Goal: Information Seeking & Learning: Understand process/instructions

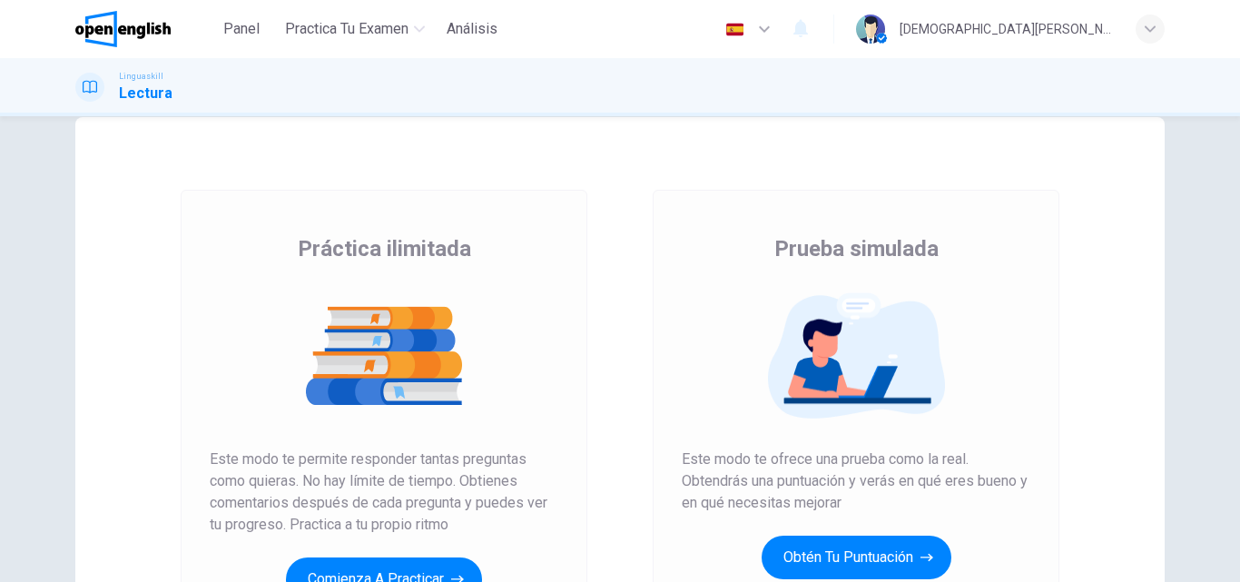
scroll to position [296, 0]
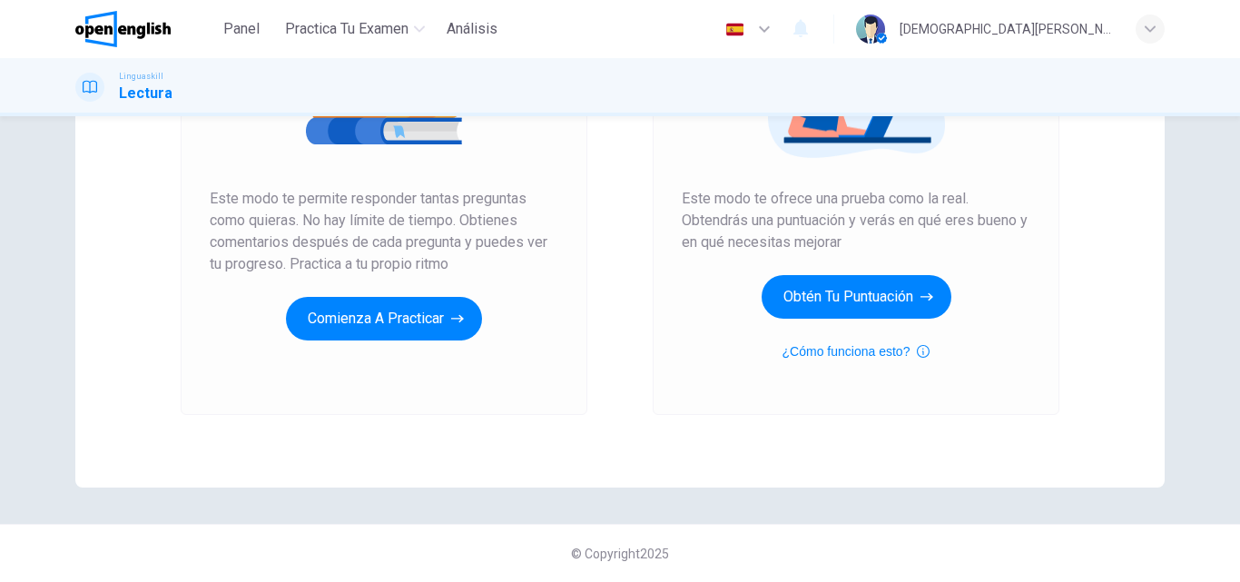
click at [372, 360] on div "Práctica ilimitada Este modo te permite responder tantas preguntas como quieras…" at bounding box center [384, 172] width 407 height 486
click at [841, 388] on div "Prueba simulada Este modo te ofrece una prueba como la real. Obtendrás una punt…" at bounding box center [856, 172] width 407 height 486
click at [824, 386] on div "Prueba simulada Este modo te ofrece una prueba como la real. Obtendrás una punt…" at bounding box center [856, 172] width 407 height 486
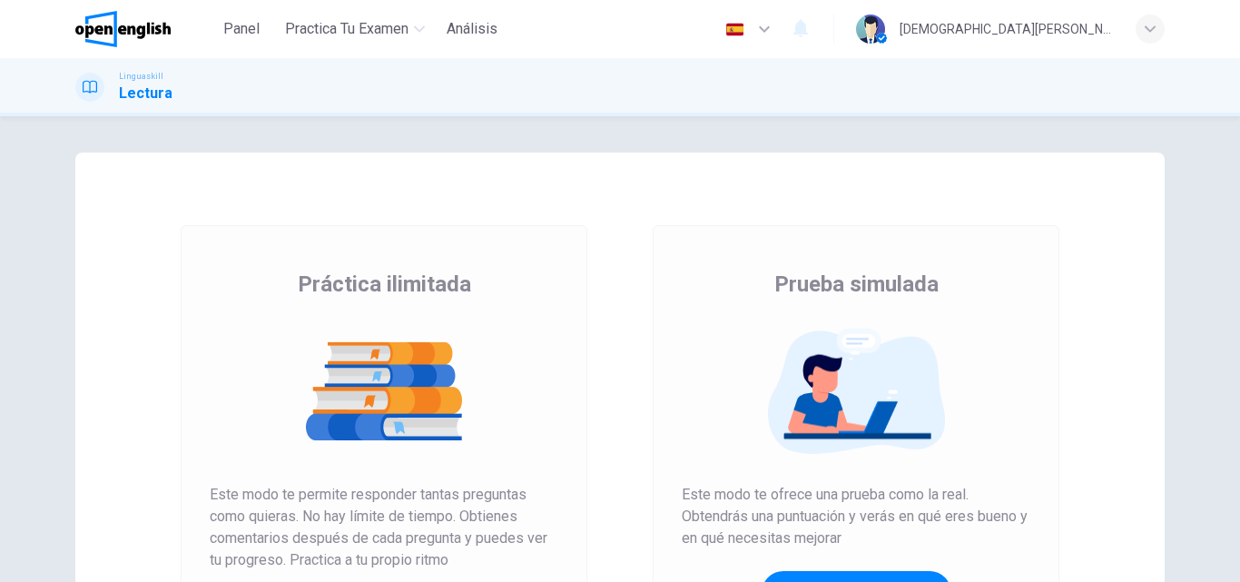
scroll to position [296, 0]
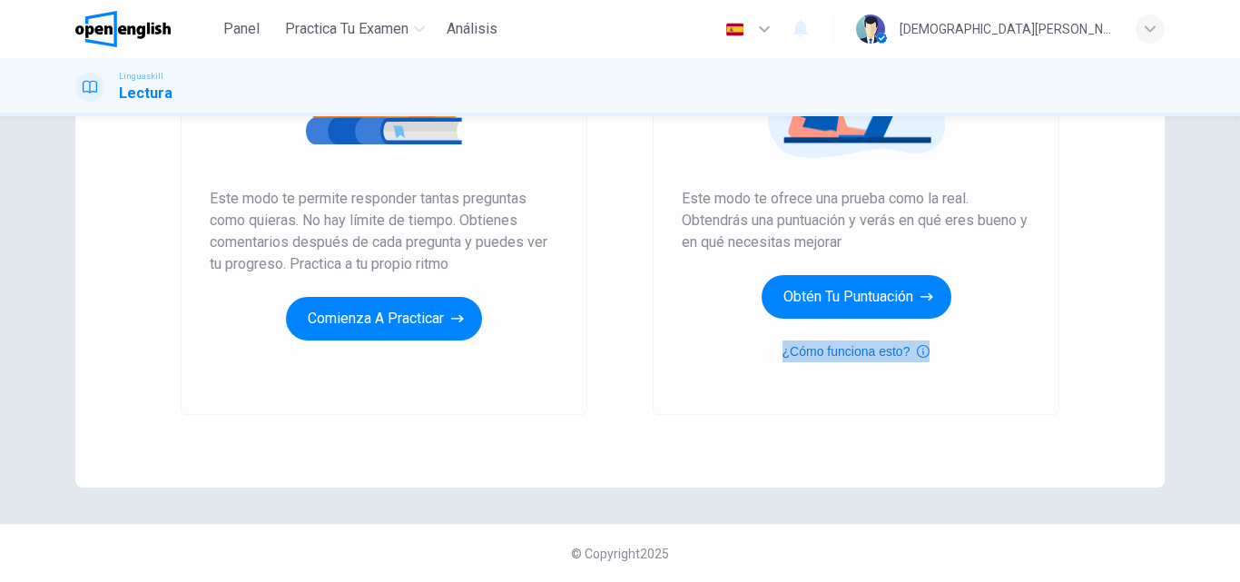
click at [807, 359] on button "¿Cómo funciona esto?" at bounding box center [857, 351] width 148 height 22
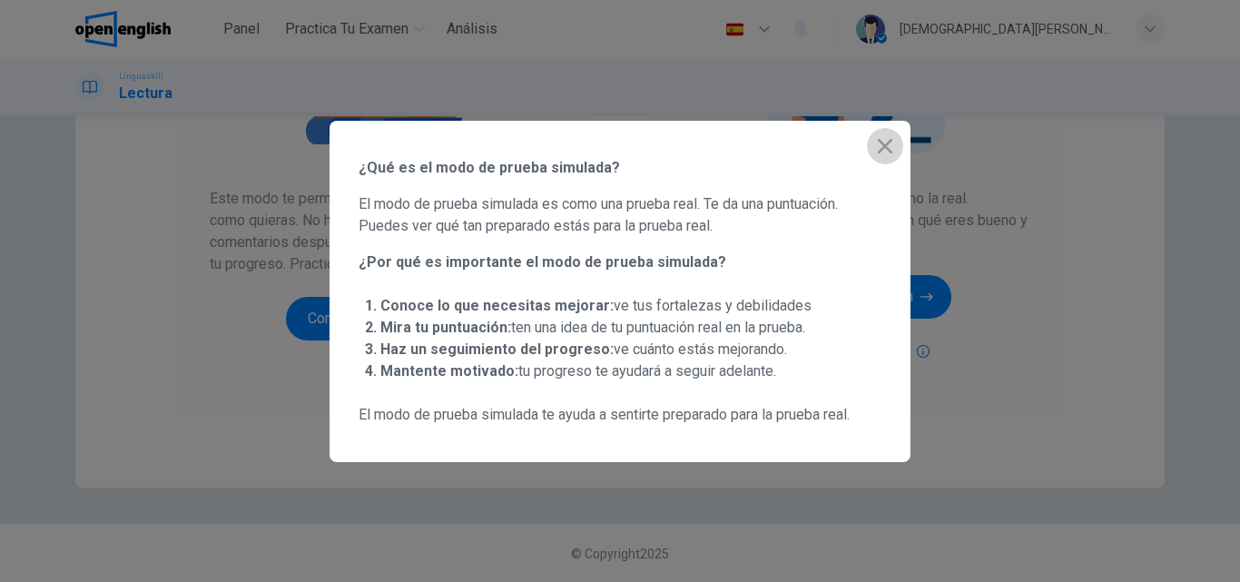
click at [885, 137] on icon "button" at bounding box center [885, 146] width 22 height 22
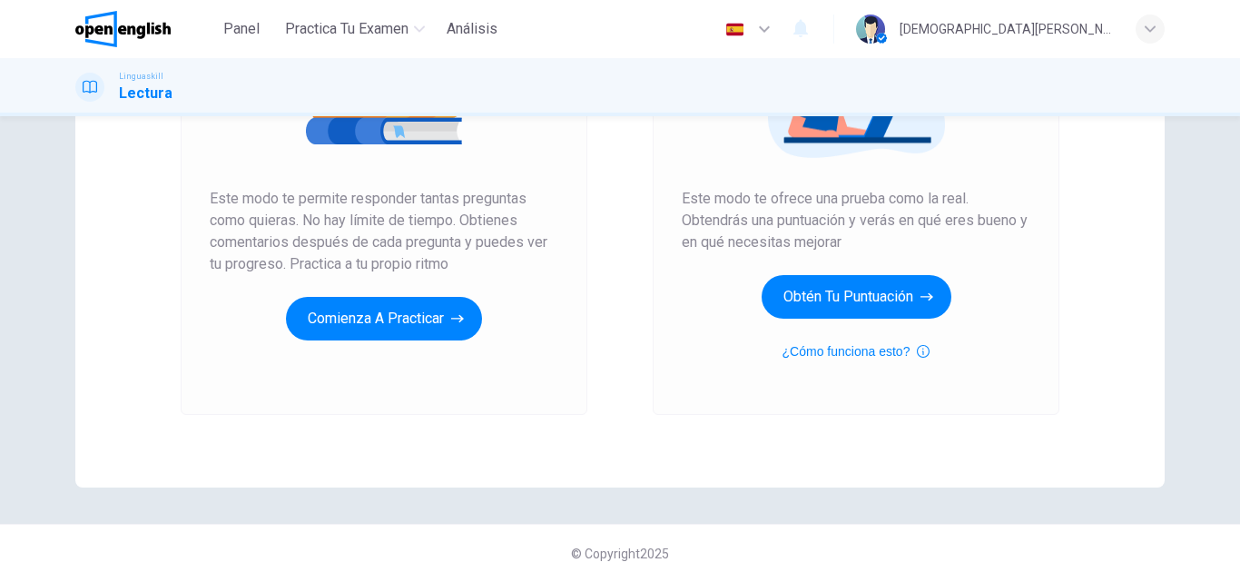
click at [148, 84] on h1 "Lectura" at bounding box center [146, 94] width 54 height 22
click at [141, 78] on span "Linguaskill" at bounding box center [141, 76] width 44 height 13
click at [78, 92] on div at bounding box center [89, 87] width 29 height 29
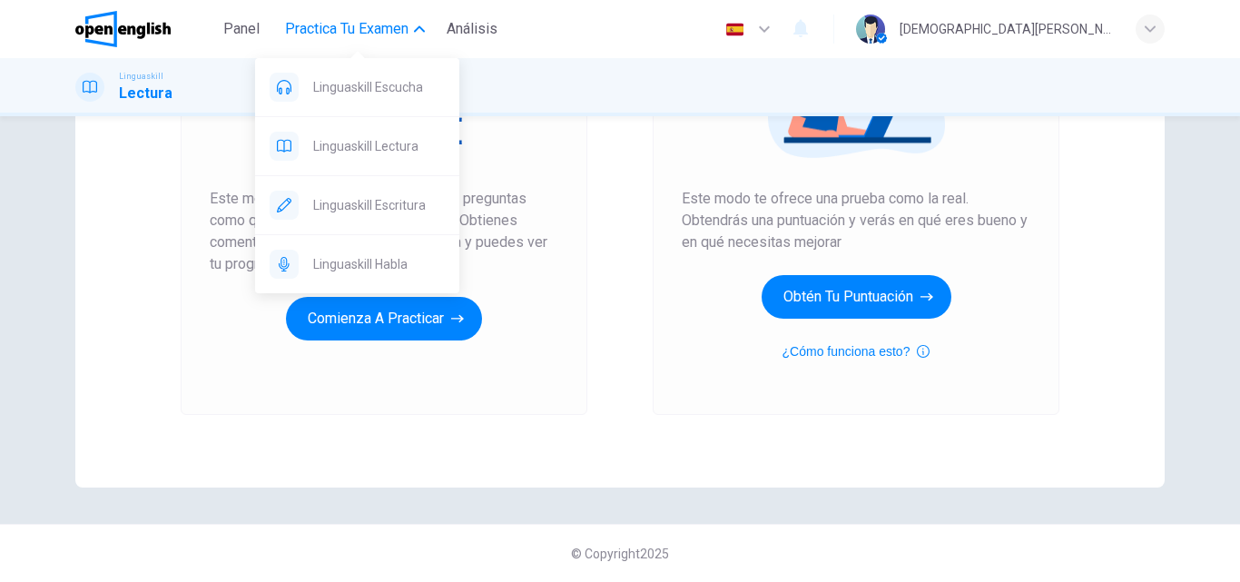
click at [369, 34] on span "Practica tu examen" at bounding box center [346, 29] width 123 height 22
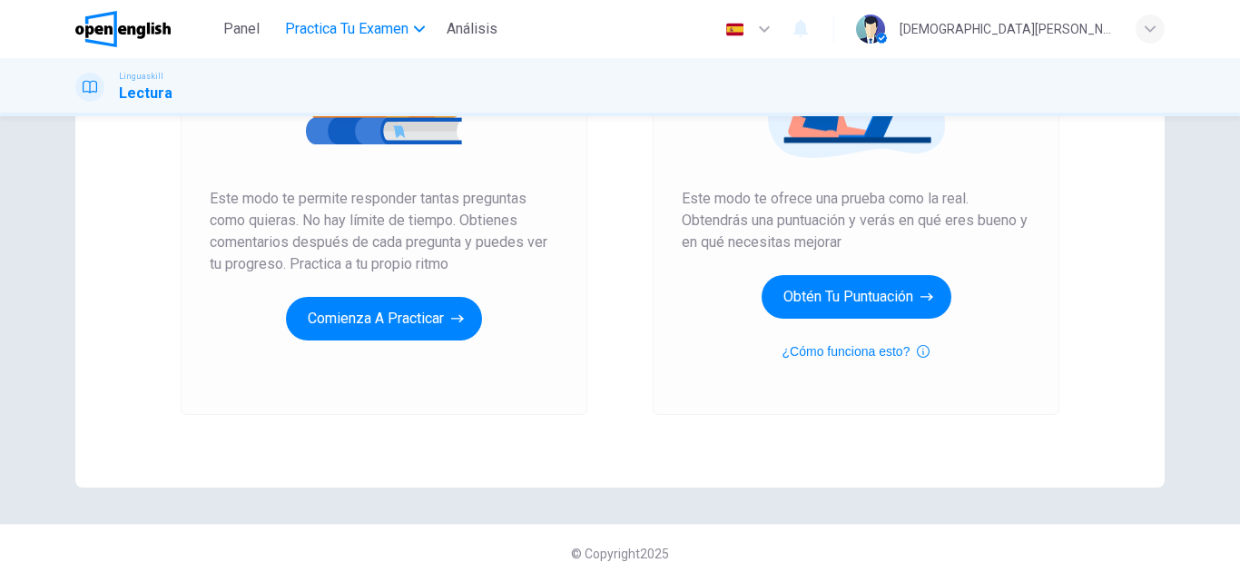
click at [369, 34] on span "Practica tu examen" at bounding box center [346, 29] width 123 height 22
click at [484, 31] on span "Análisis" at bounding box center [472, 29] width 51 height 22
